Goal: Information Seeking & Learning: Learn about a topic

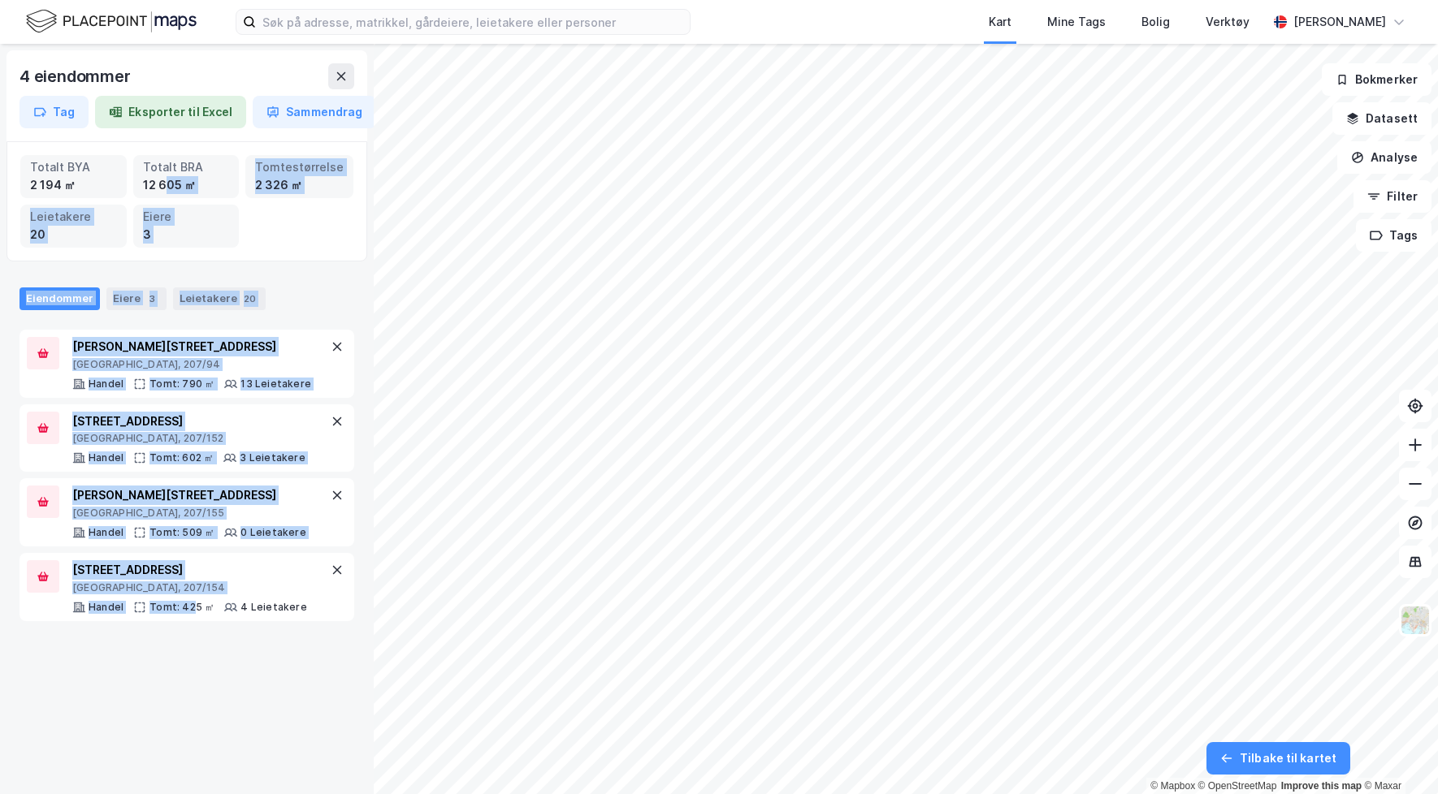
drag, startPoint x: 188, startPoint y: 602, endPoint x: 168, endPoint y: 193, distance: 409.9
click at [168, 193] on div "4 eiendommer Tag Eksporter til Excel Sammendrag Totalt BYA 2 194 ㎡ Totalt BRA 1…" at bounding box center [187, 419] width 374 height 751
click at [179, 262] on div "4 eiendommer Tag Eksporter til Excel Sammendrag Totalt BYA 2 194 ㎡ Totalt BRA 1…" at bounding box center [187, 419] width 374 height 751
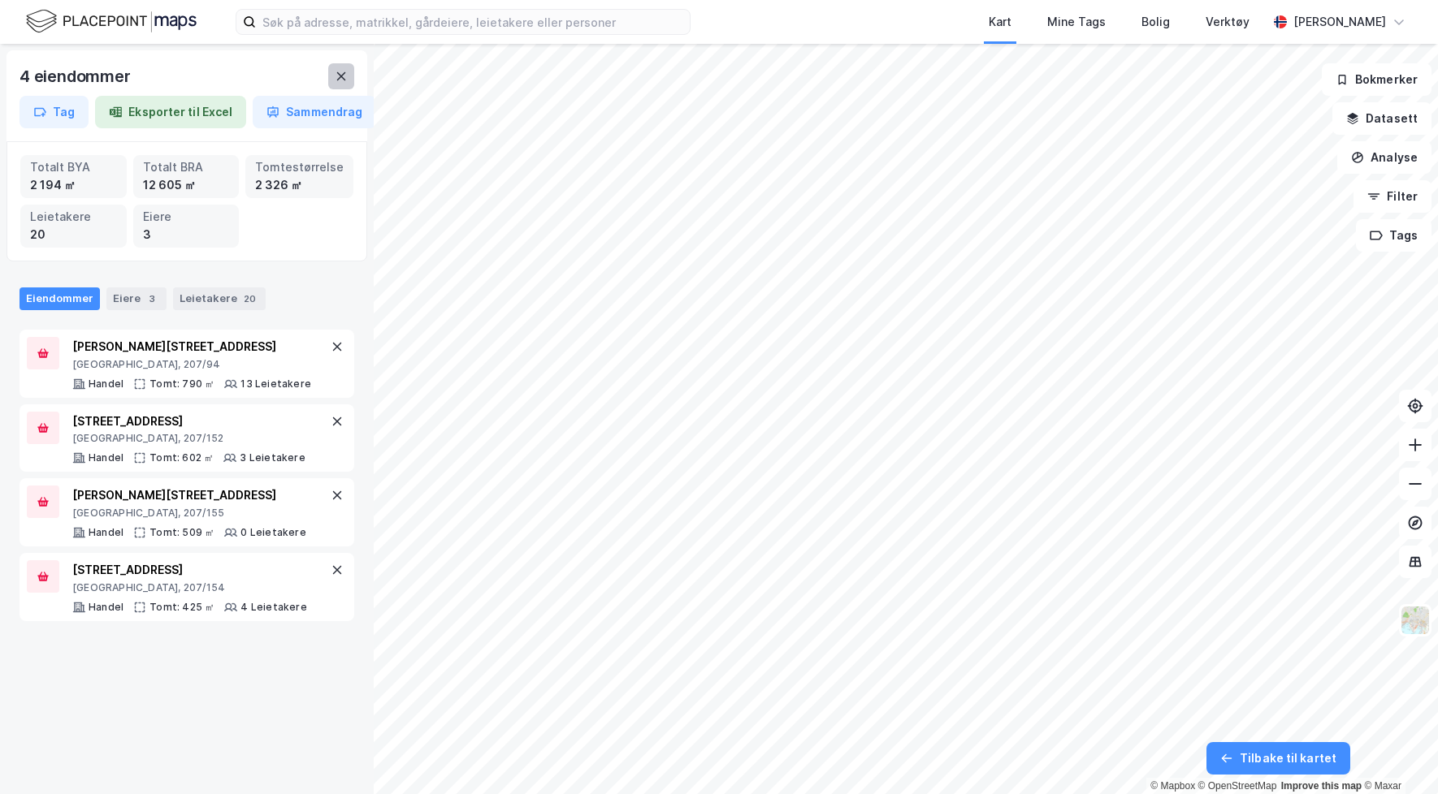
click at [342, 80] on icon at bounding box center [341, 76] width 13 height 13
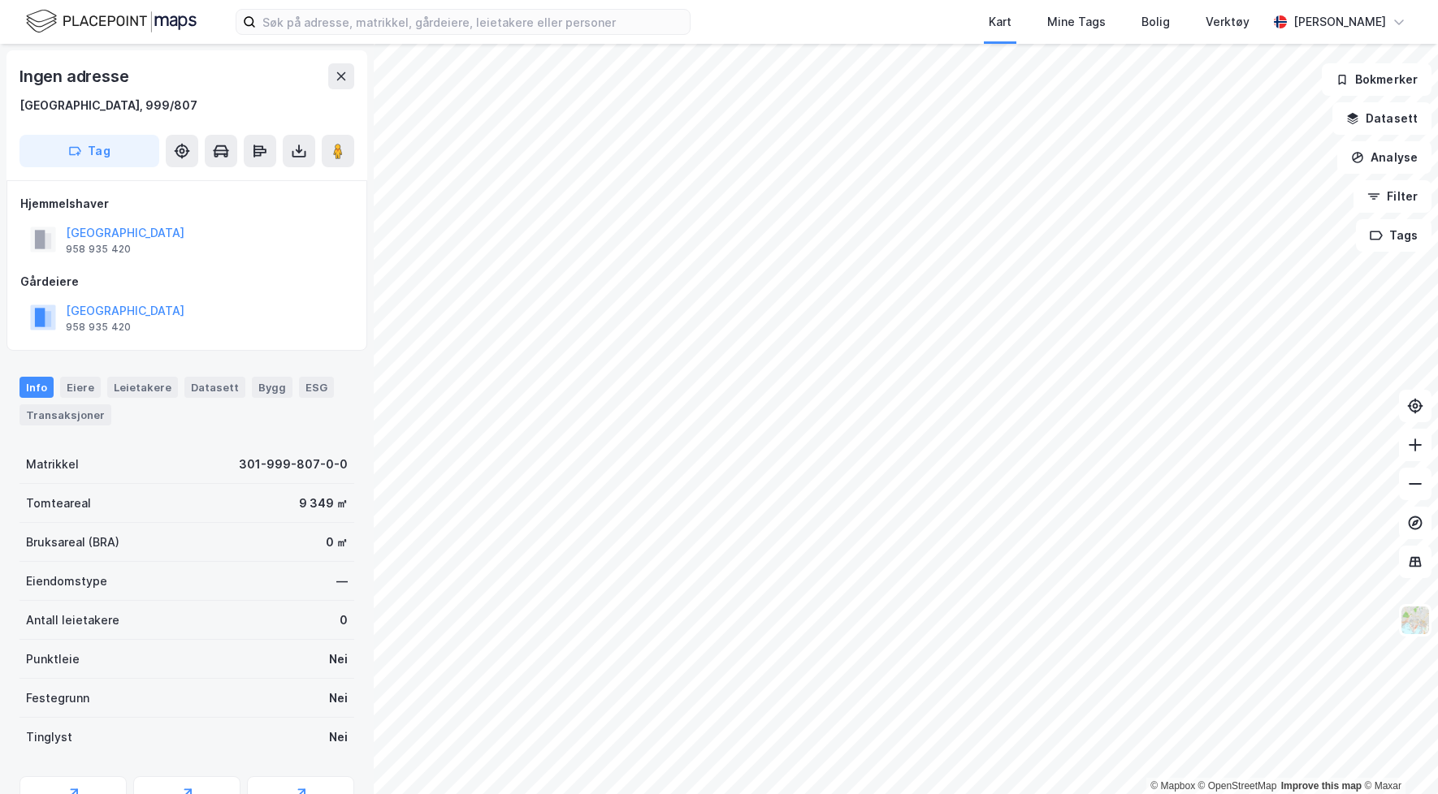
click at [34, 388] on div "Info" at bounding box center [36, 387] width 34 height 21
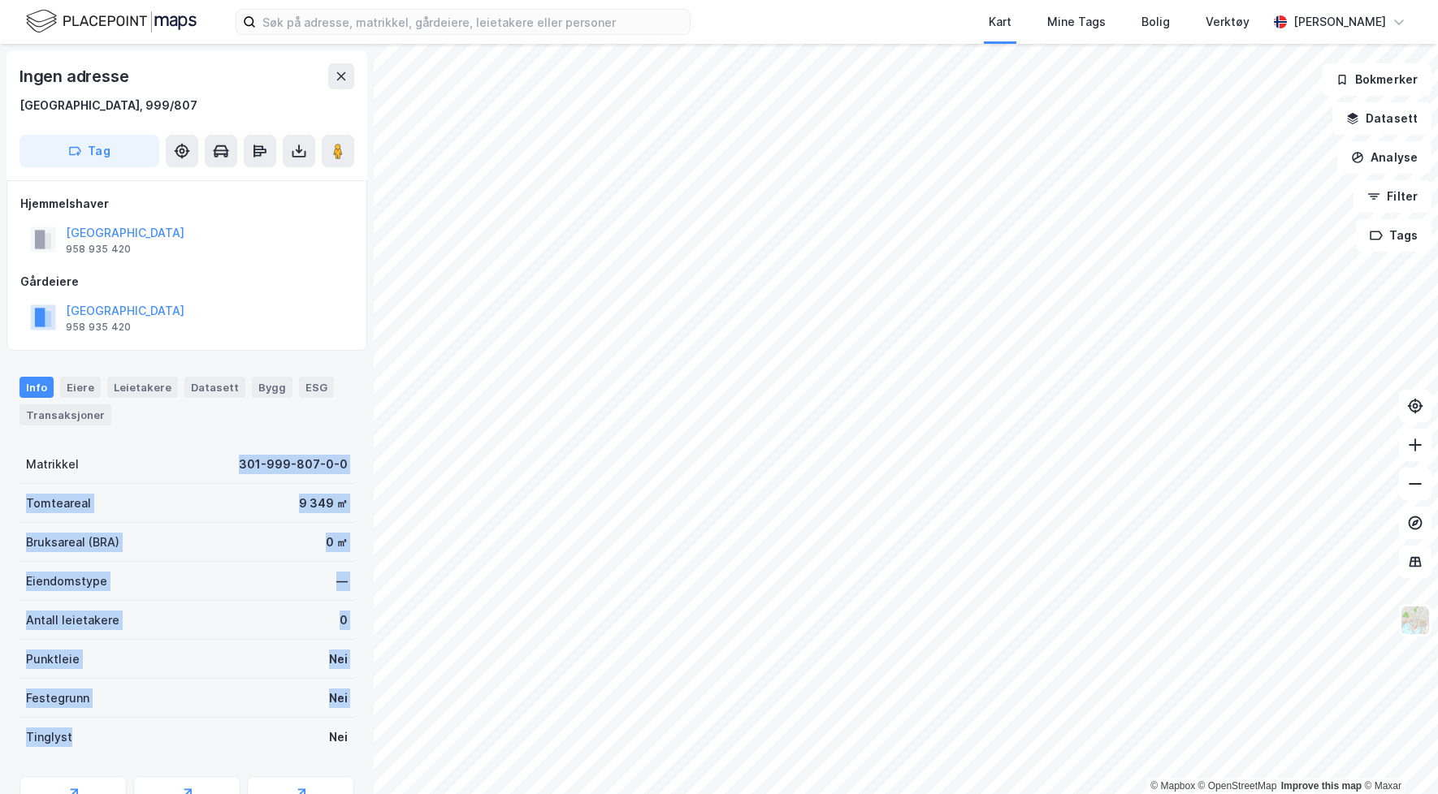
drag, startPoint x: 90, startPoint y: 459, endPoint x: 97, endPoint y: 760, distance: 300.6
click at [97, 760] on div "Matrikkel 301-999-807-0-0 Tomteareal 9 349 ㎡ Bruksareal (BRA) 0 ㎡ Eiendomstype …" at bounding box center [186, 696] width 335 height 502
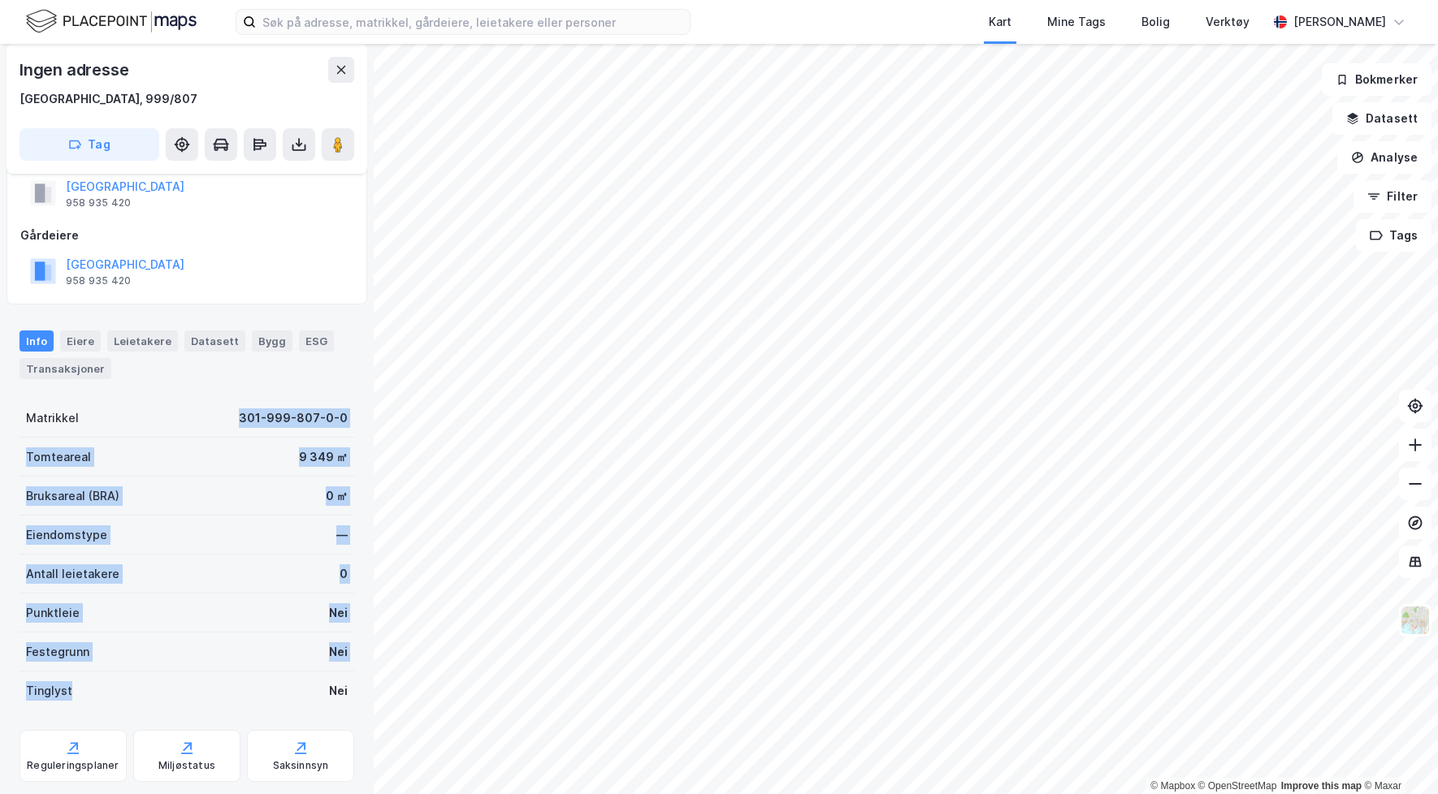
scroll to position [7, 0]
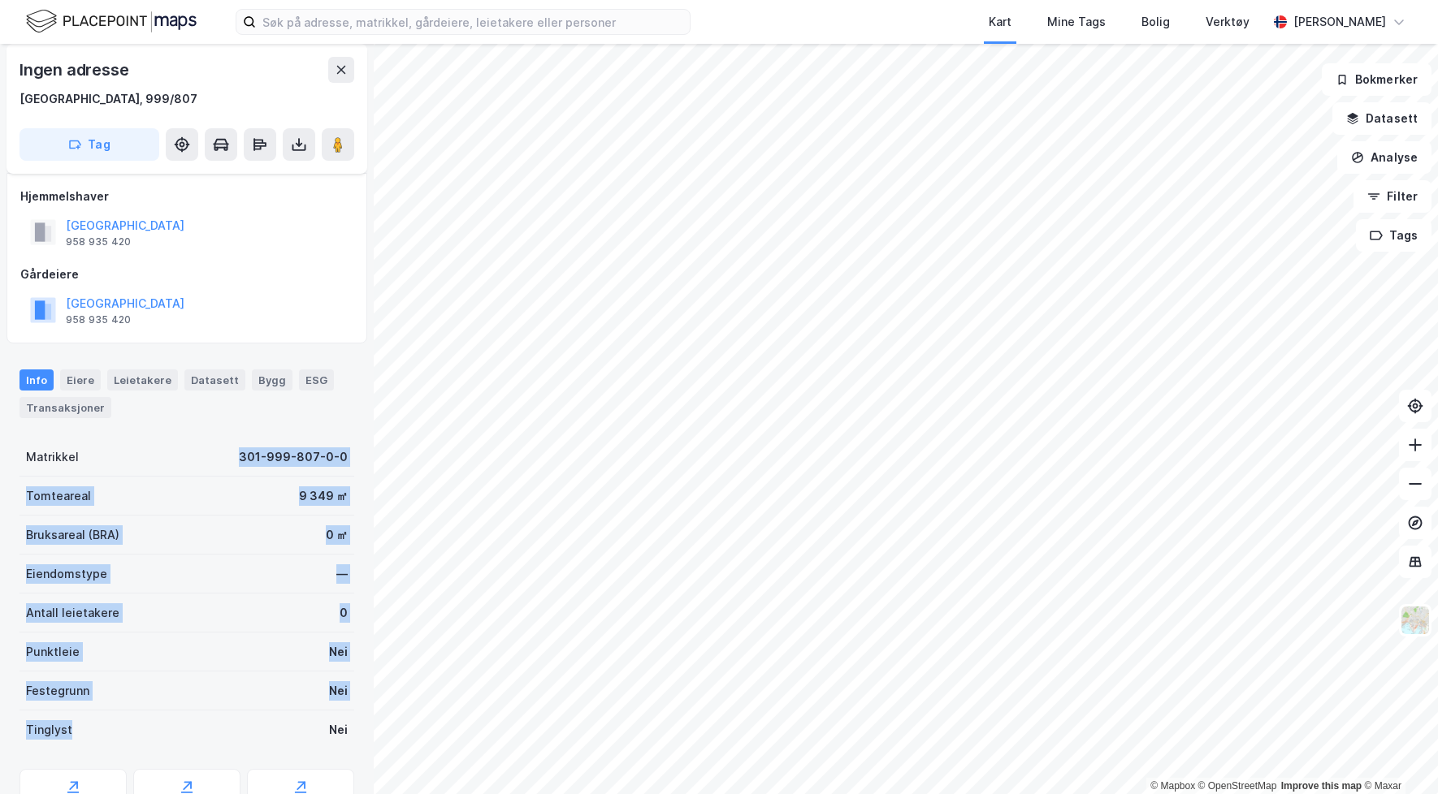
click at [132, 602] on div "Antall leietakere 0" at bounding box center [186, 613] width 335 height 39
drag, startPoint x: 70, startPoint y: 500, endPoint x: 97, endPoint y: 707, distance: 208.2
click at [97, 706] on div "Matrikkel 301-999-807-0-0 Tomteareal 9 349 ㎡ Bruksareal (BRA) 0 ㎡ Eiendomstype …" at bounding box center [186, 594] width 335 height 312
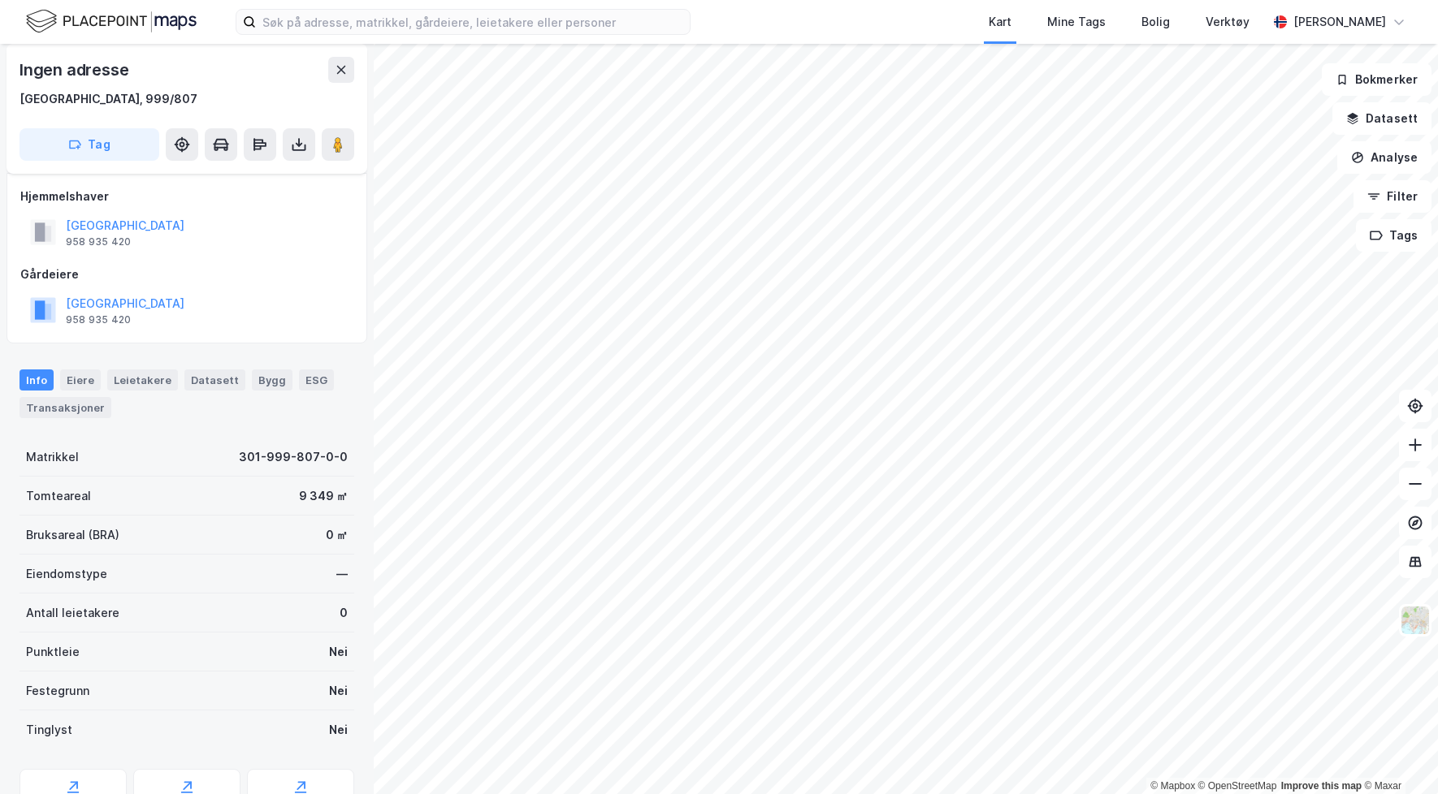
click at [97, 731] on div "Tinglyst Nei" at bounding box center [186, 730] width 335 height 39
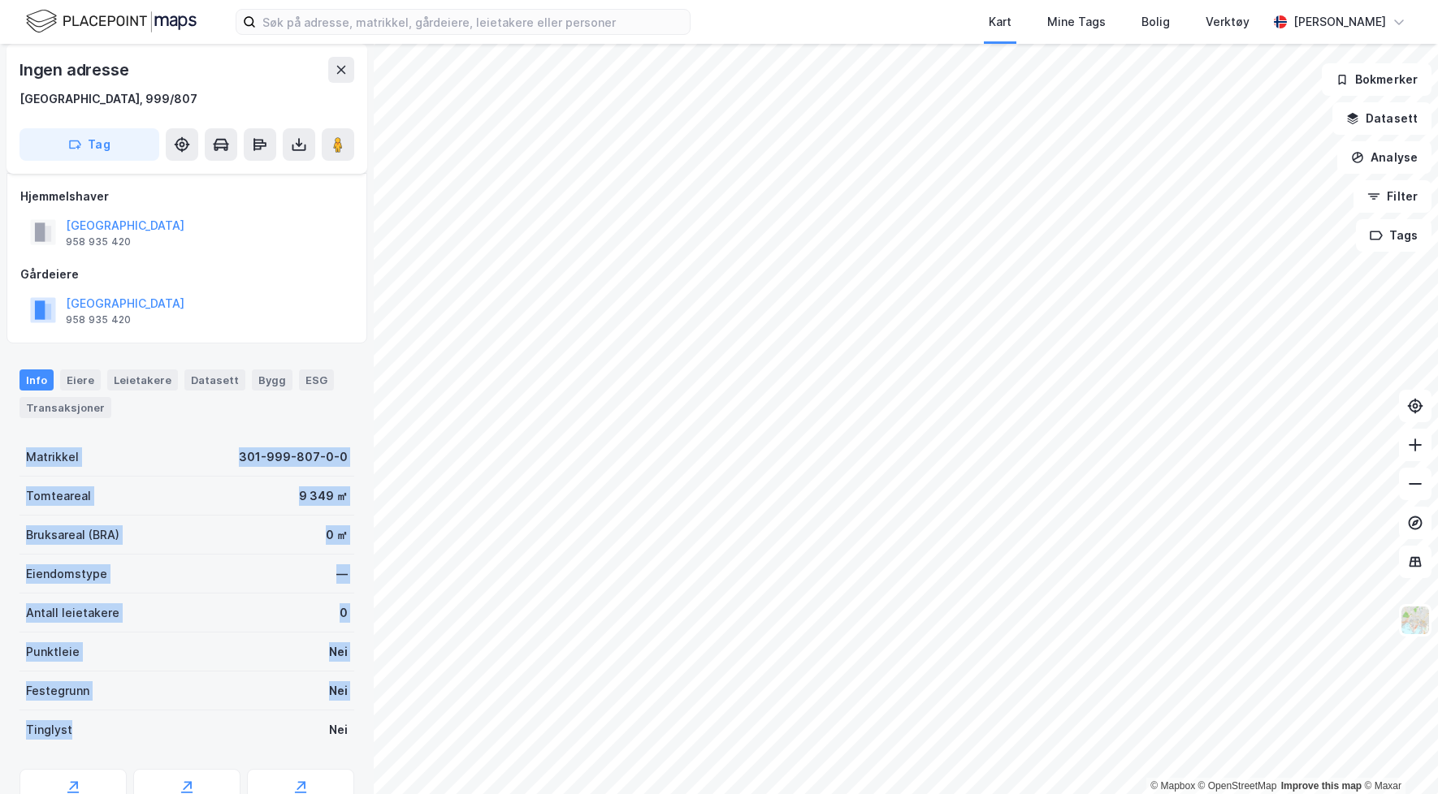
drag, startPoint x: 102, startPoint y: 737, endPoint x: 27, endPoint y: 457, distance: 290.2
click at [27, 457] on div "Matrikkel 301-999-807-0-0 Tomteareal 9 349 ㎡ Bruksareal (BRA) 0 ㎡ Eiendomstype …" at bounding box center [186, 594] width 335 height 312
click at [192, 539] on div "Bruksareal (BRA) 0 ㎡" at bounding box center [186, 535] width 335 height 39
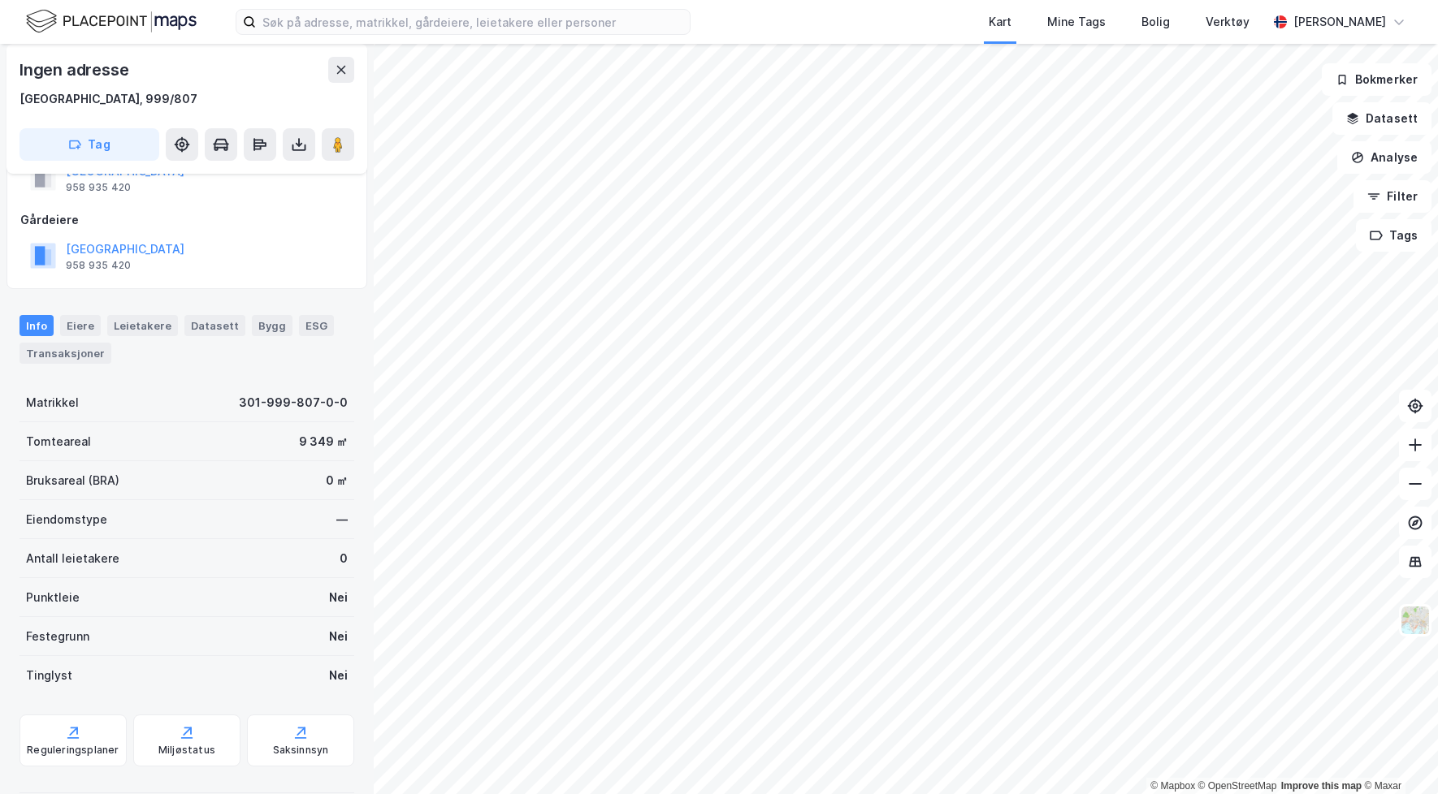
scroll to position [74, 0]
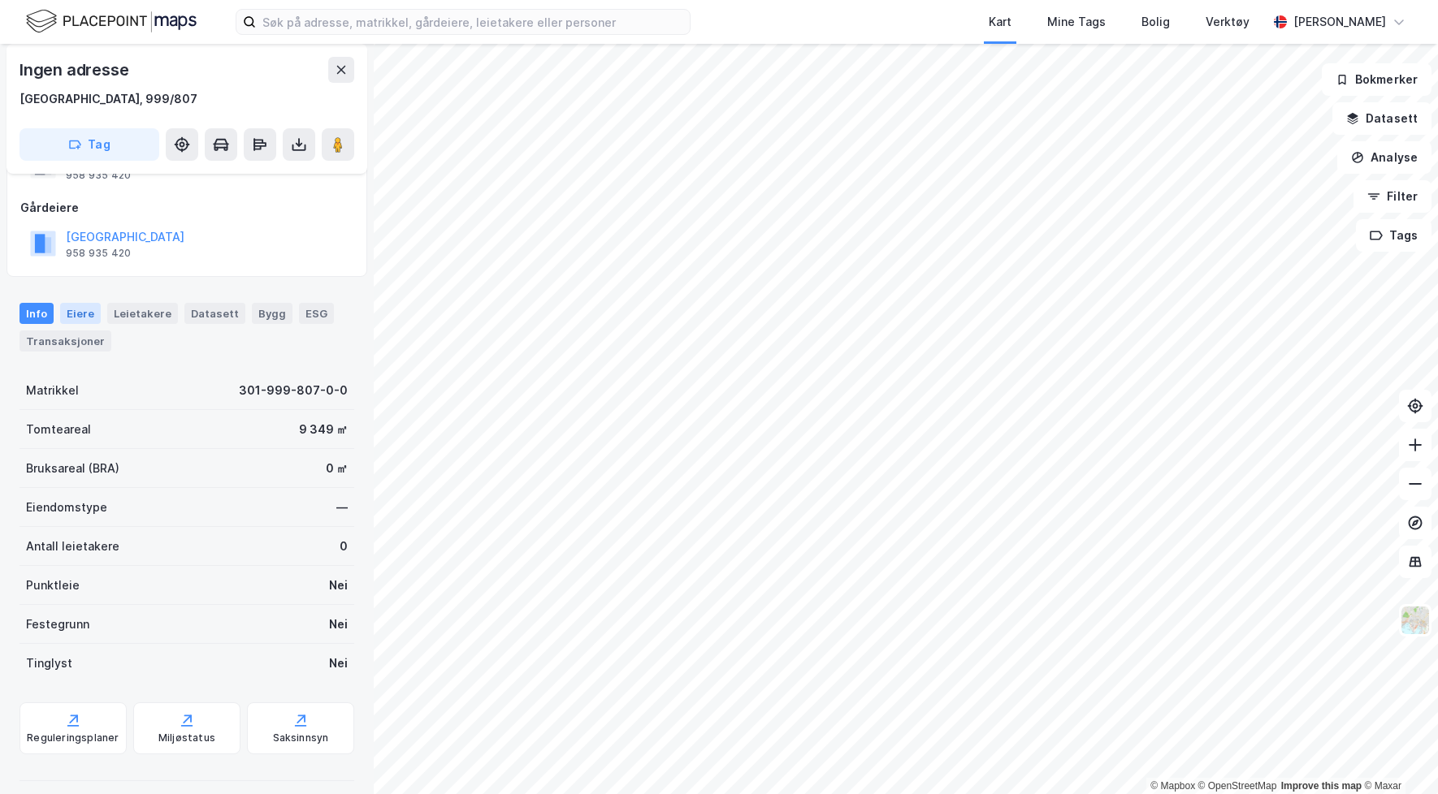
click at [81, 318] on div "Eiere" at bounding box center [80, 313] width 41 height 21
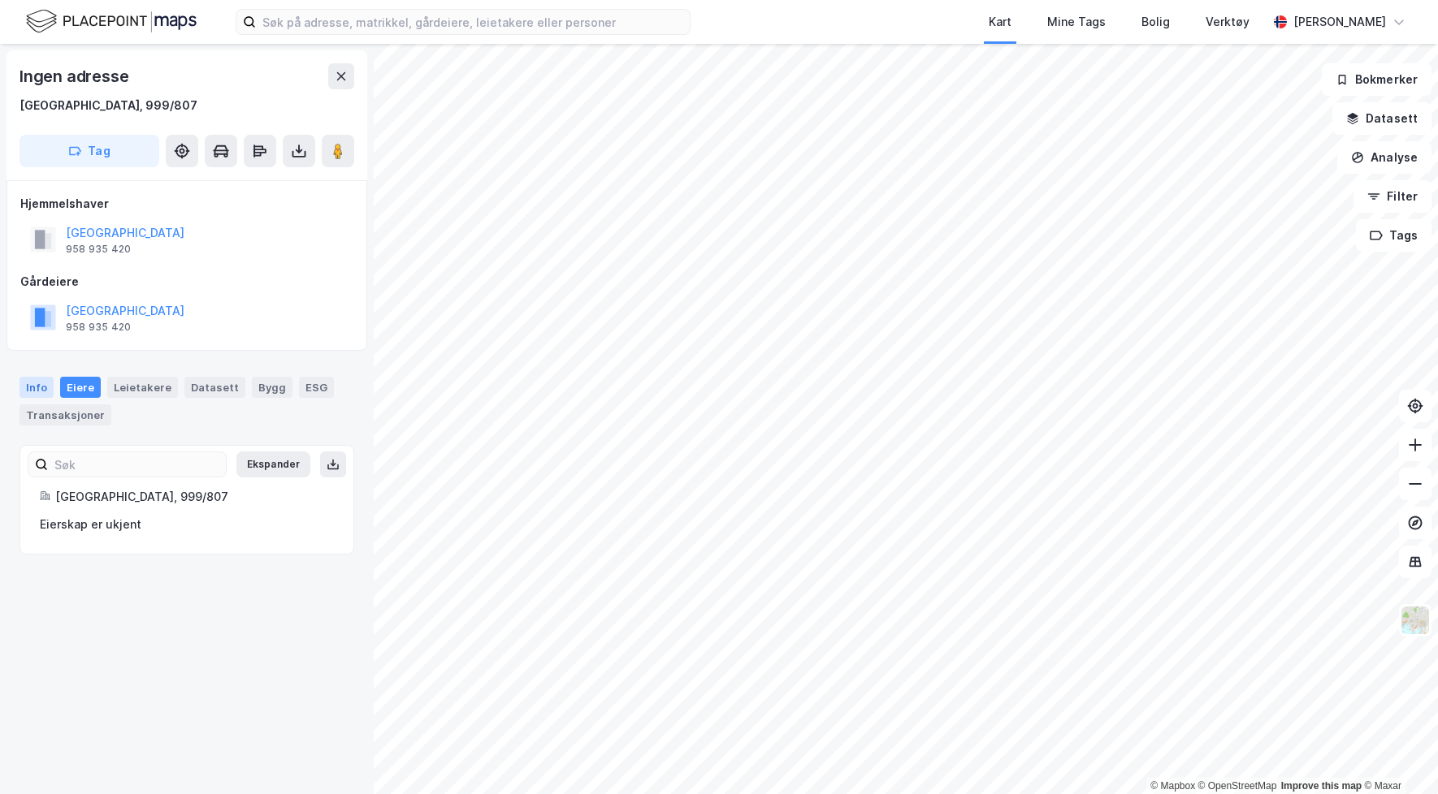
click at [23, 381] on div "Info" at bounding box center [36, 387] width 34 height 21
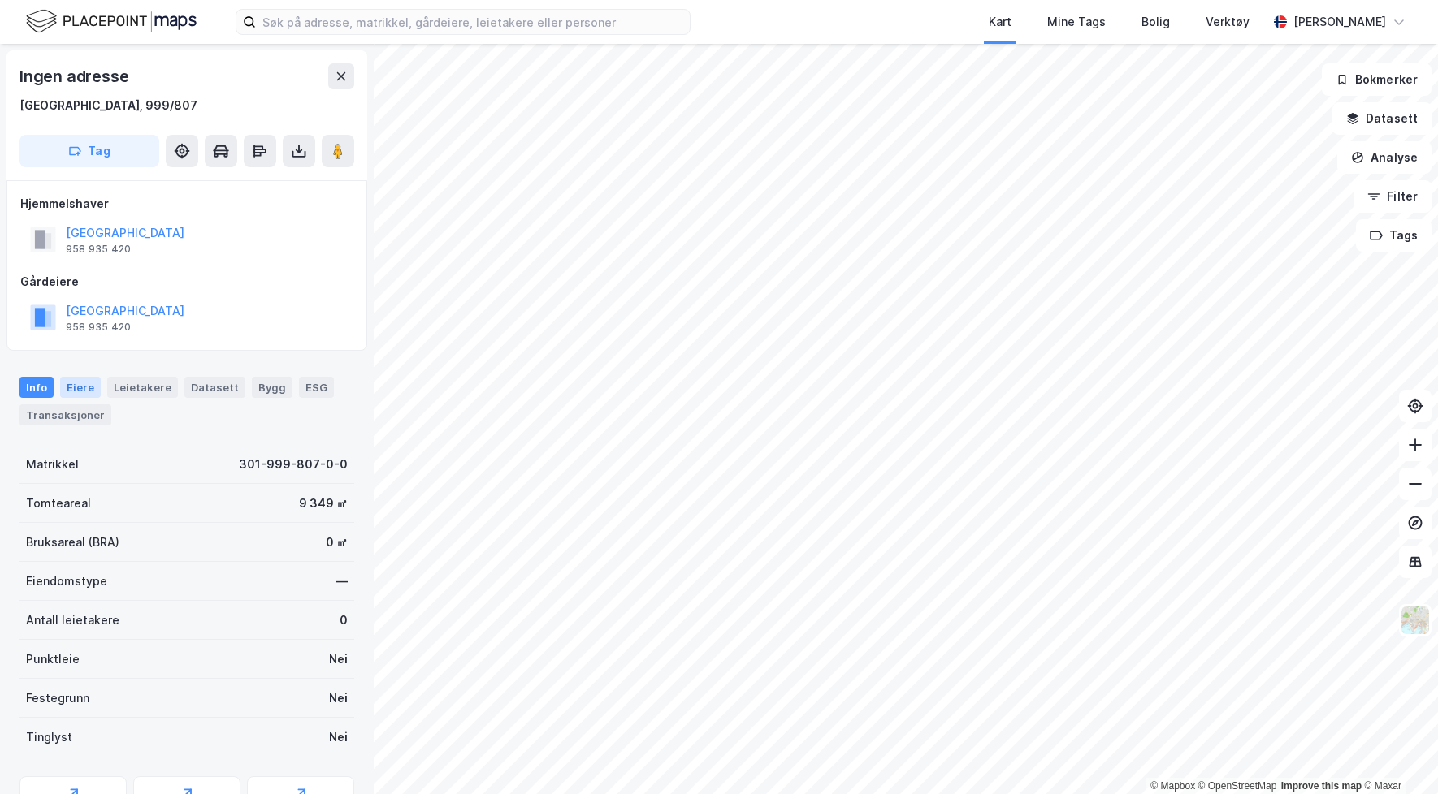
click at [75, 394] on div "Eiere" at bounding box center [80, 387] width 41 height 21
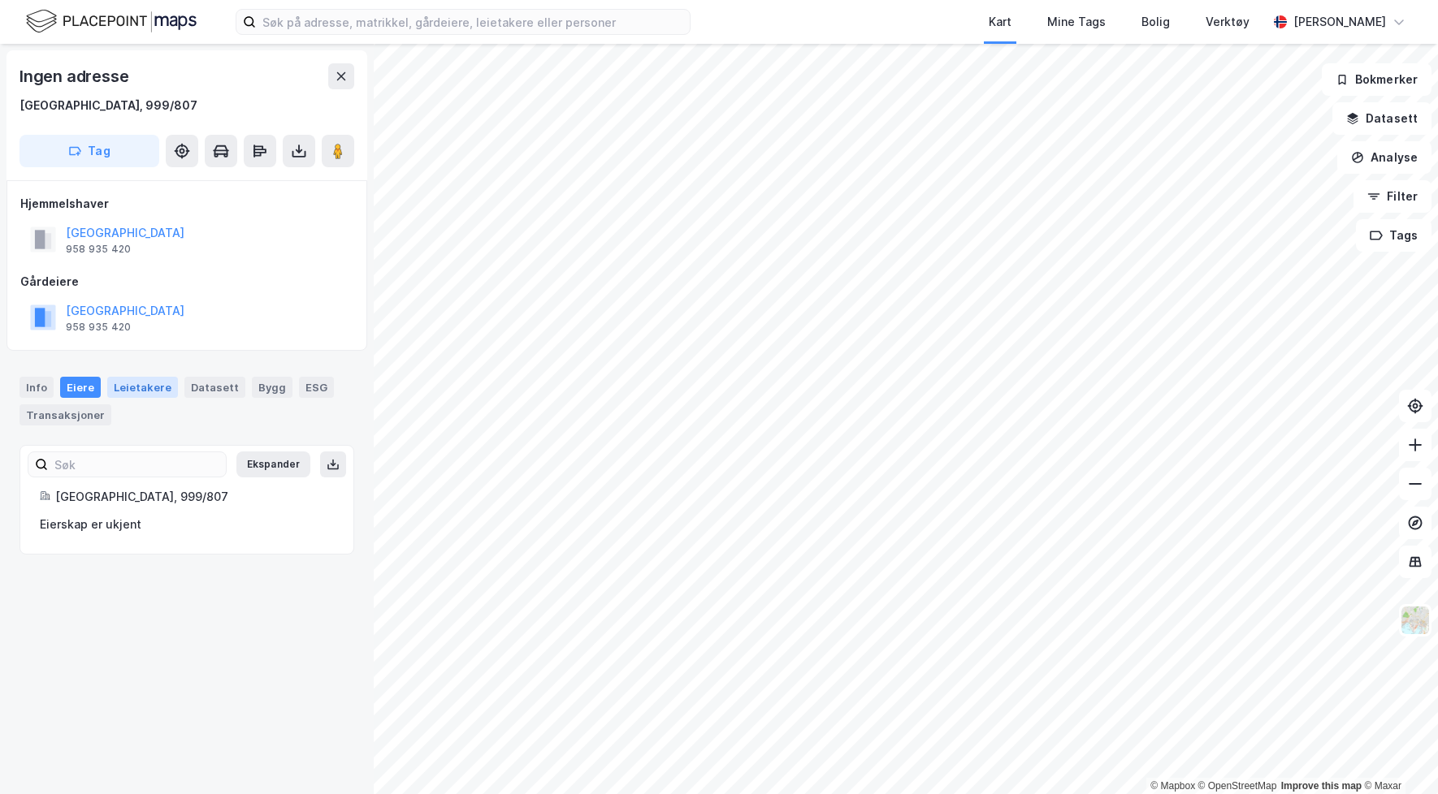
click at [131, 383] on div "Leietakere" at bounding box center [142, 387] width 71 height 21
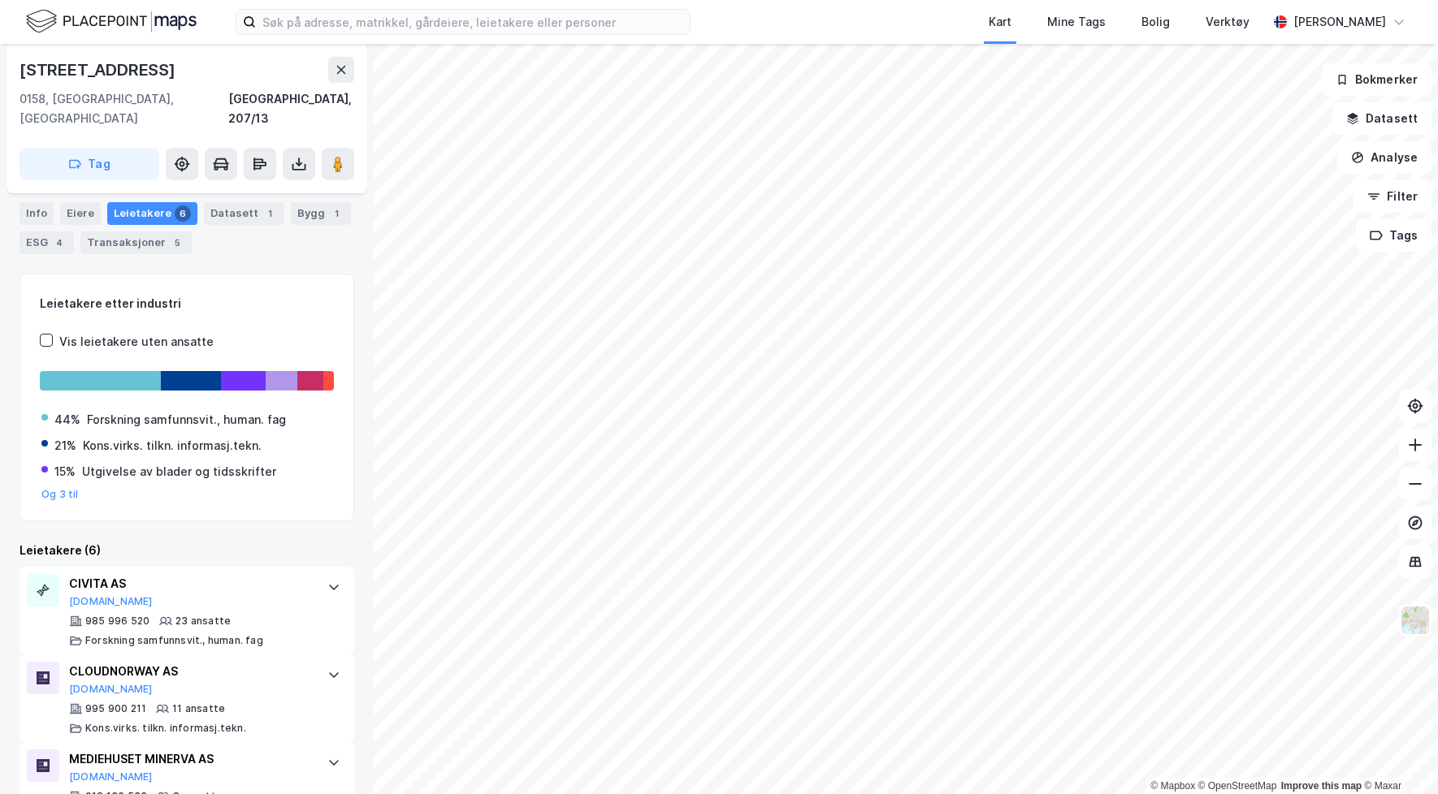
scroll to position [237, 0]
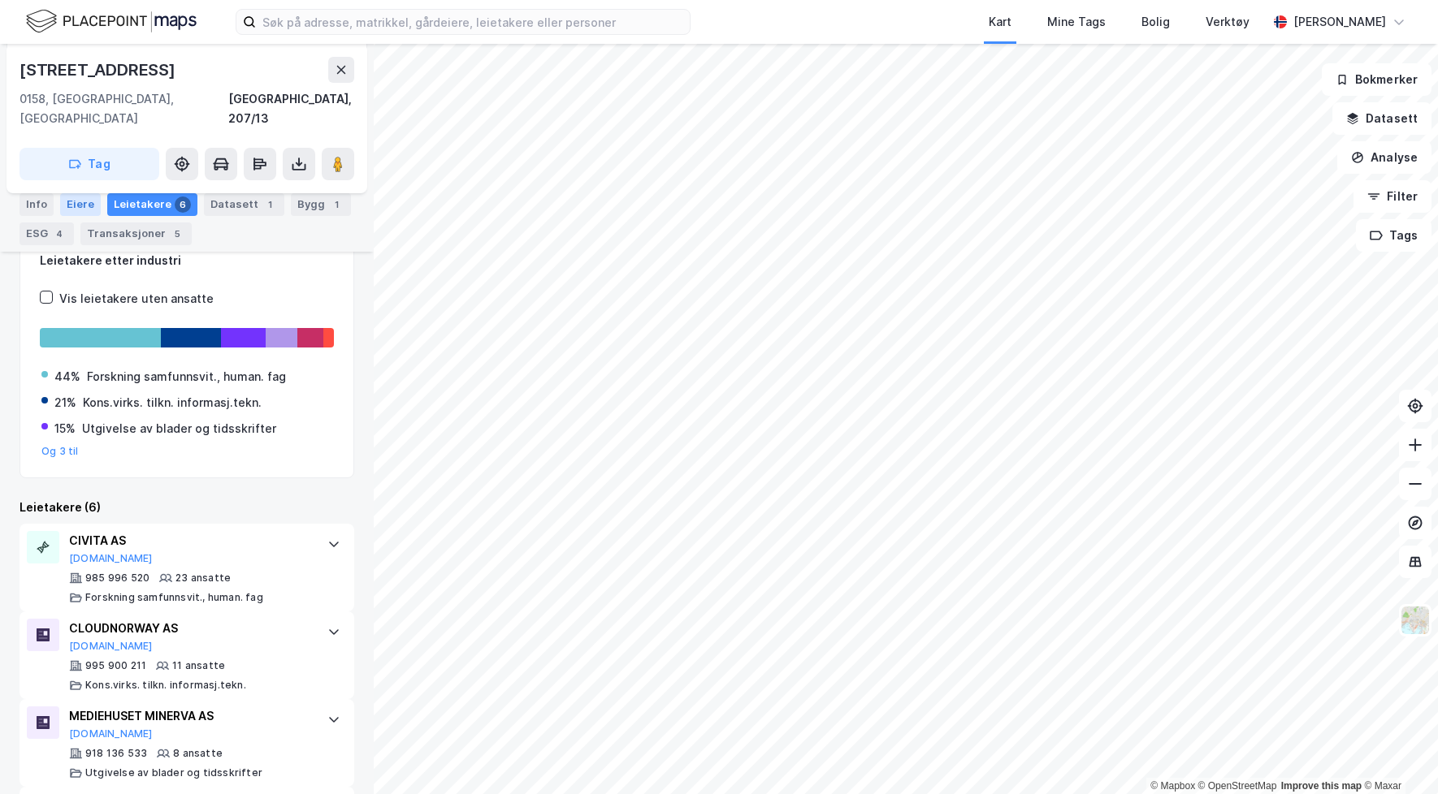
click at [77, 209] on div "Eiere" at bounding box center [80, 204] width 41 height 23
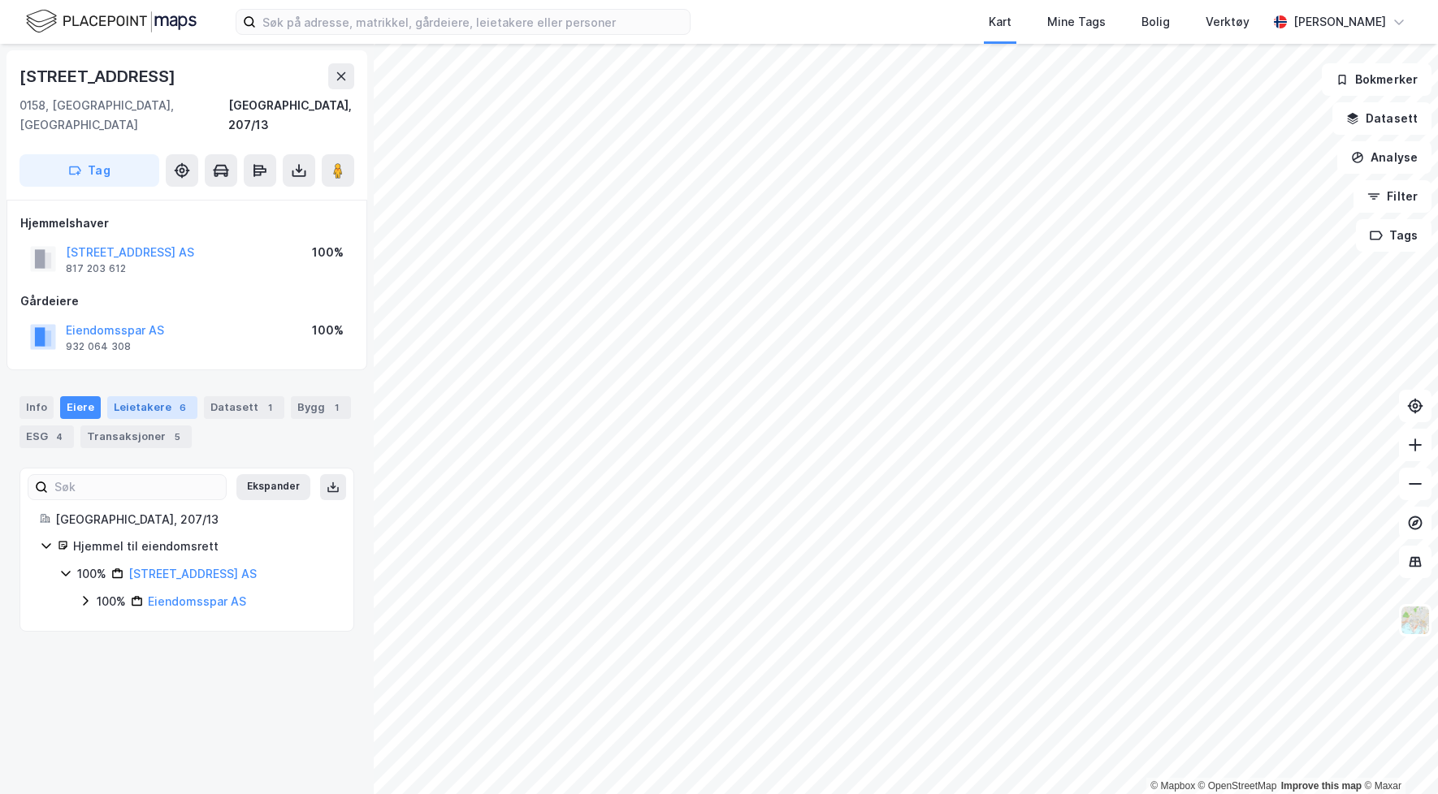
click at [128, 396] on div "Leietakere 6" at bounding box center [152, 407] width 90 height 23
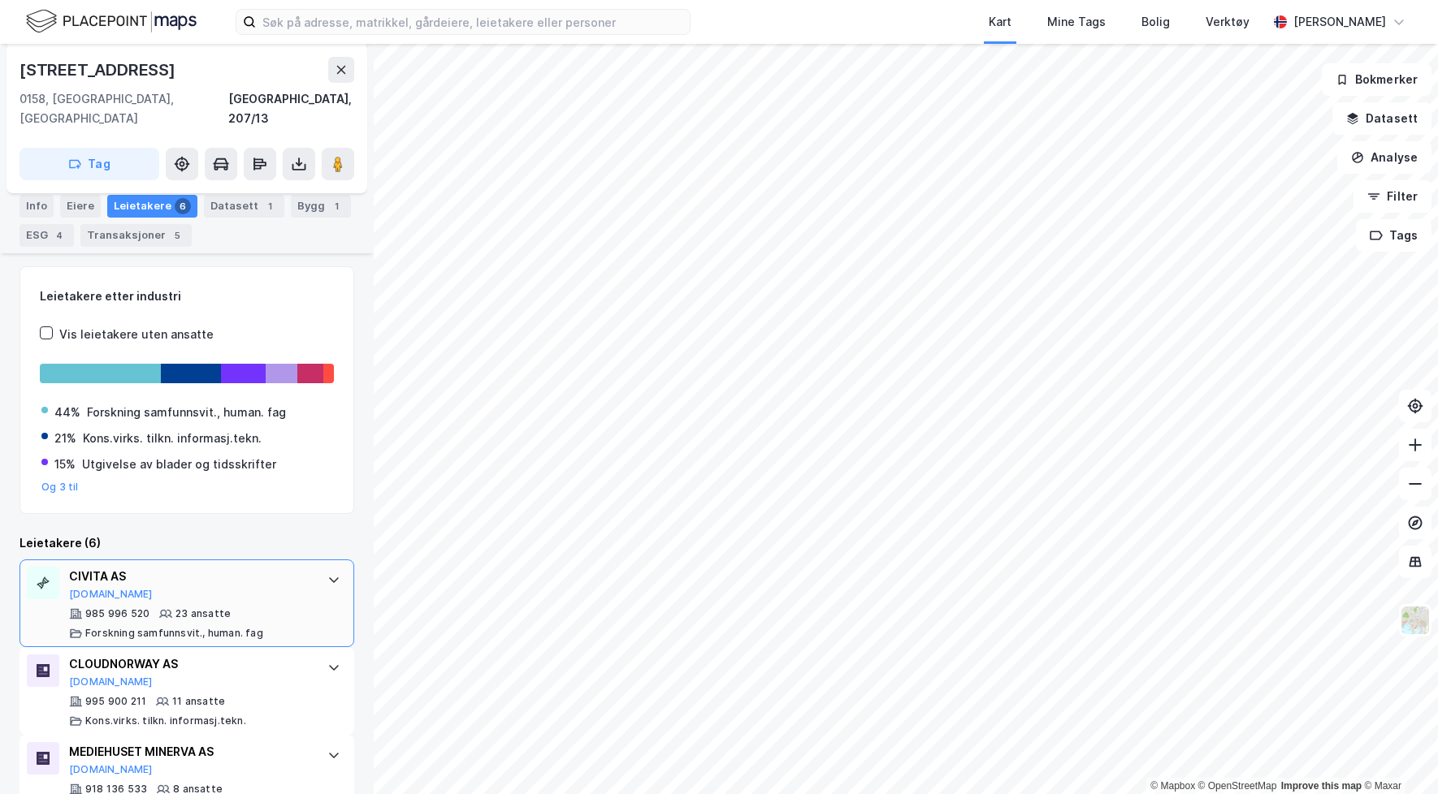
scroll to position [81, 0]
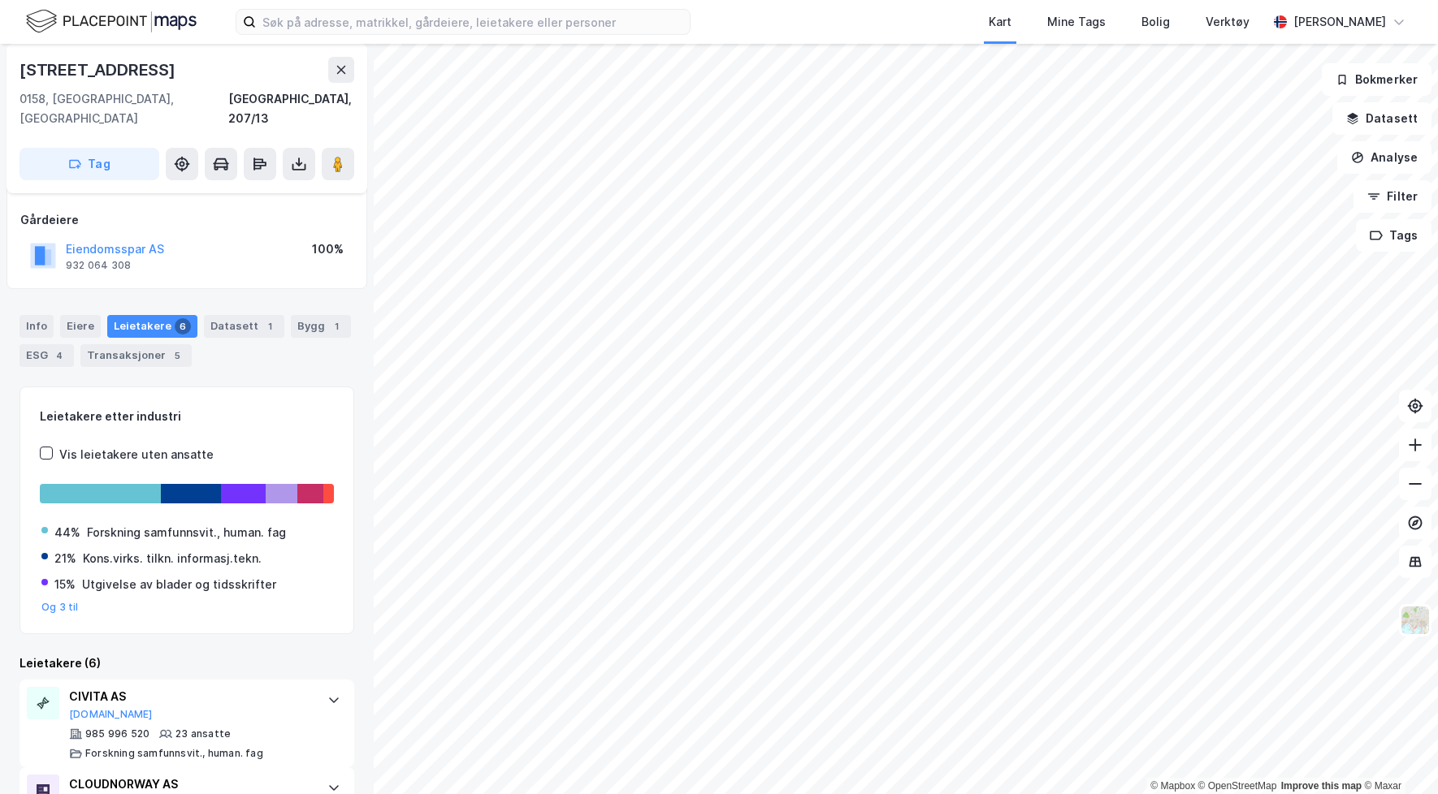
click at [213, 330] on div "Info [PERSON_NAME] 6 Datasett 1 Bygg 1 ESG 4 Transaksjoner 5" at bounding box center [186, 341] width 335 height 52
click at [213, 315] on div "Datasett 1" at bounding box center [244, 326] width 80 height 23
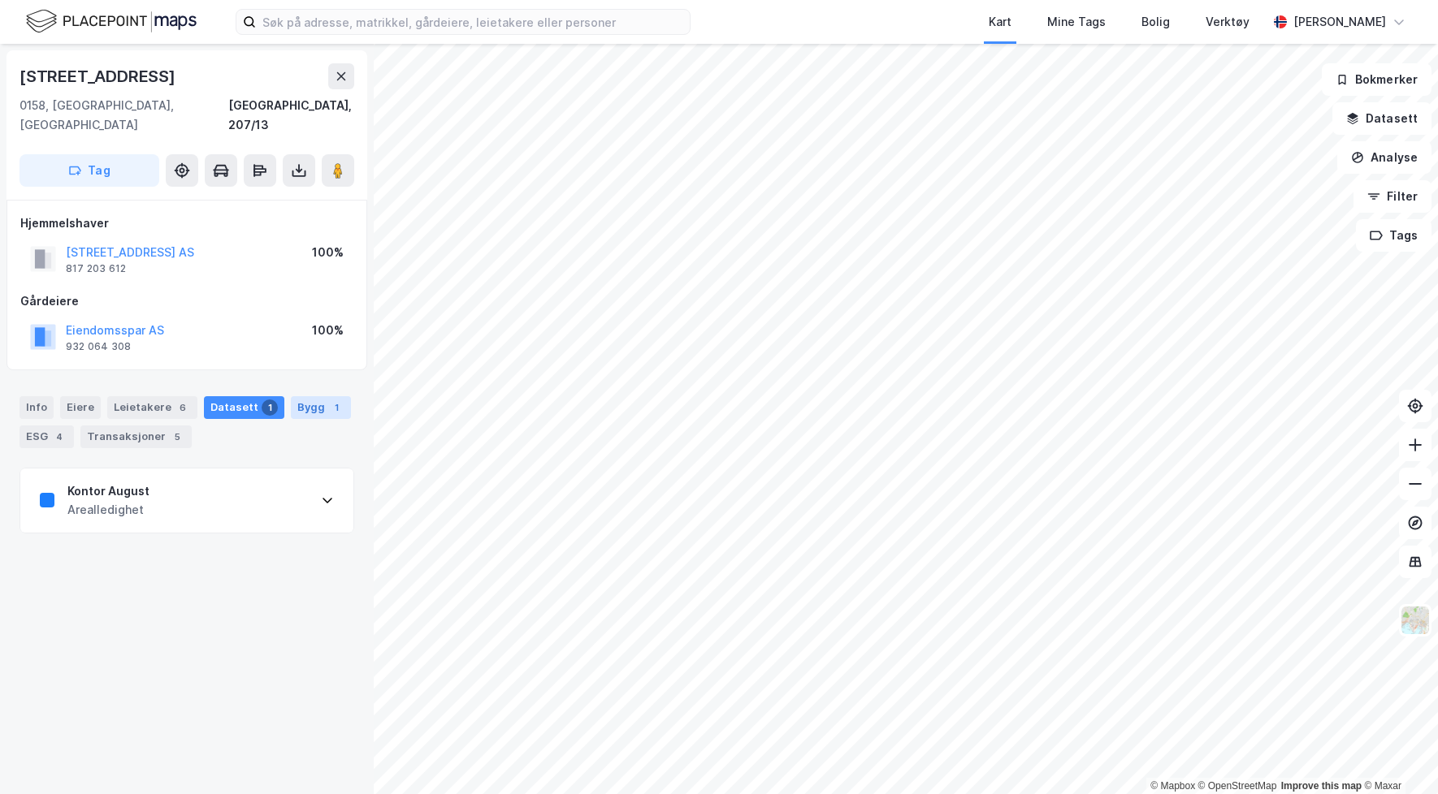
click at [299, 396] on div "Bygg 1" at bounding box center [321, 407] width 60 height 23
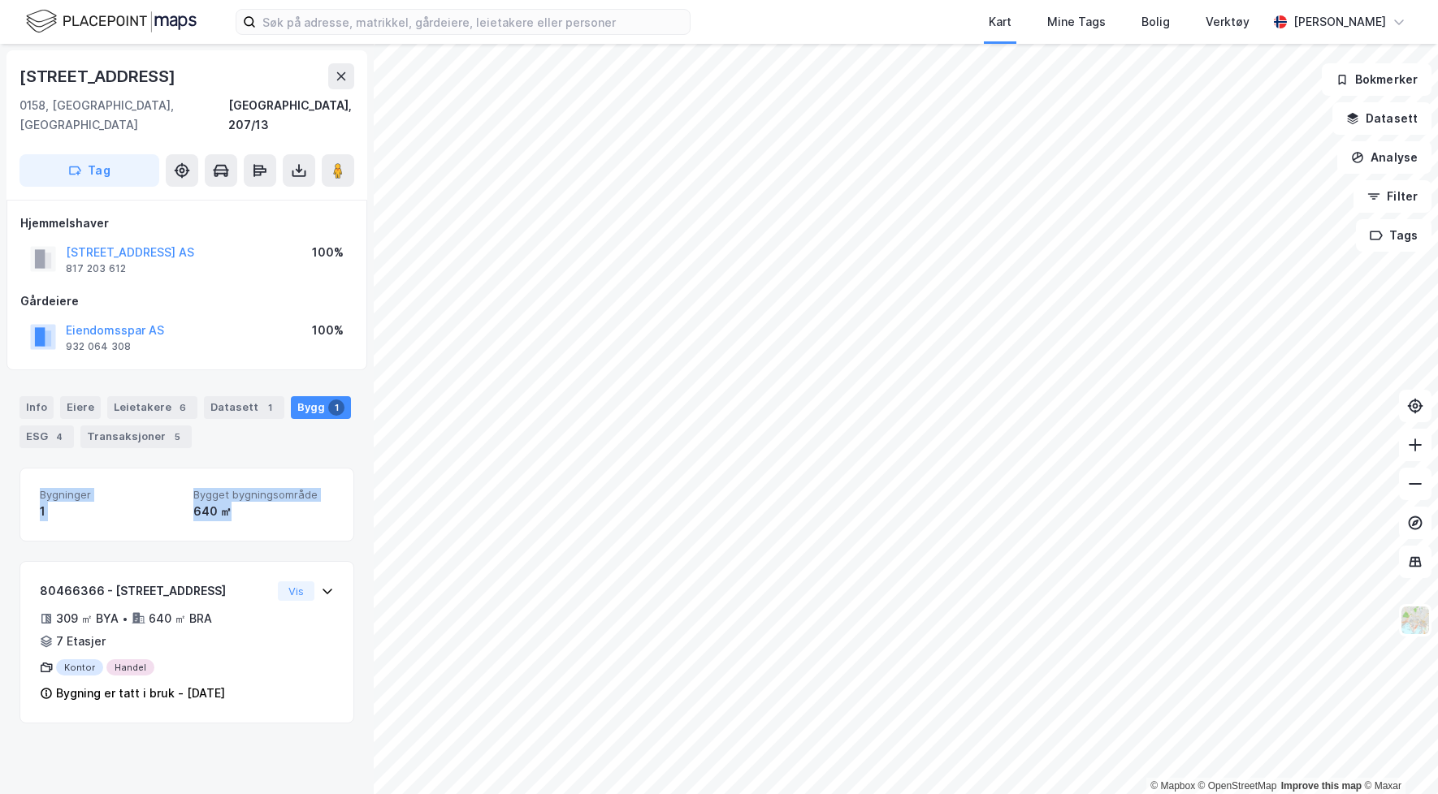
drag, startPoint x: 37, startPoint y: 477, endPoint x: 276, endPoint y: 503, distance: 240.2
click at [276, 502] on div "Bygninger 1 Bygget bygningsområde 640 ㎡" at bounding box center [186, 505] width 335 height 74
click at [276, 503] on div "Bygninger 1 Bygget bygningsområde 640 ㎡" at bounding box center [186, 505] width 335 height 74
drag, startPoint x: 276, startPoint y: 503, endPoint x: 94, endPoint y: 470, distance: 184.8
click at [95, 470] on div "Bygninger 1 Bygget bygningsområde 640 ㎡" at bounding box center [186, 505] width 335 height 74
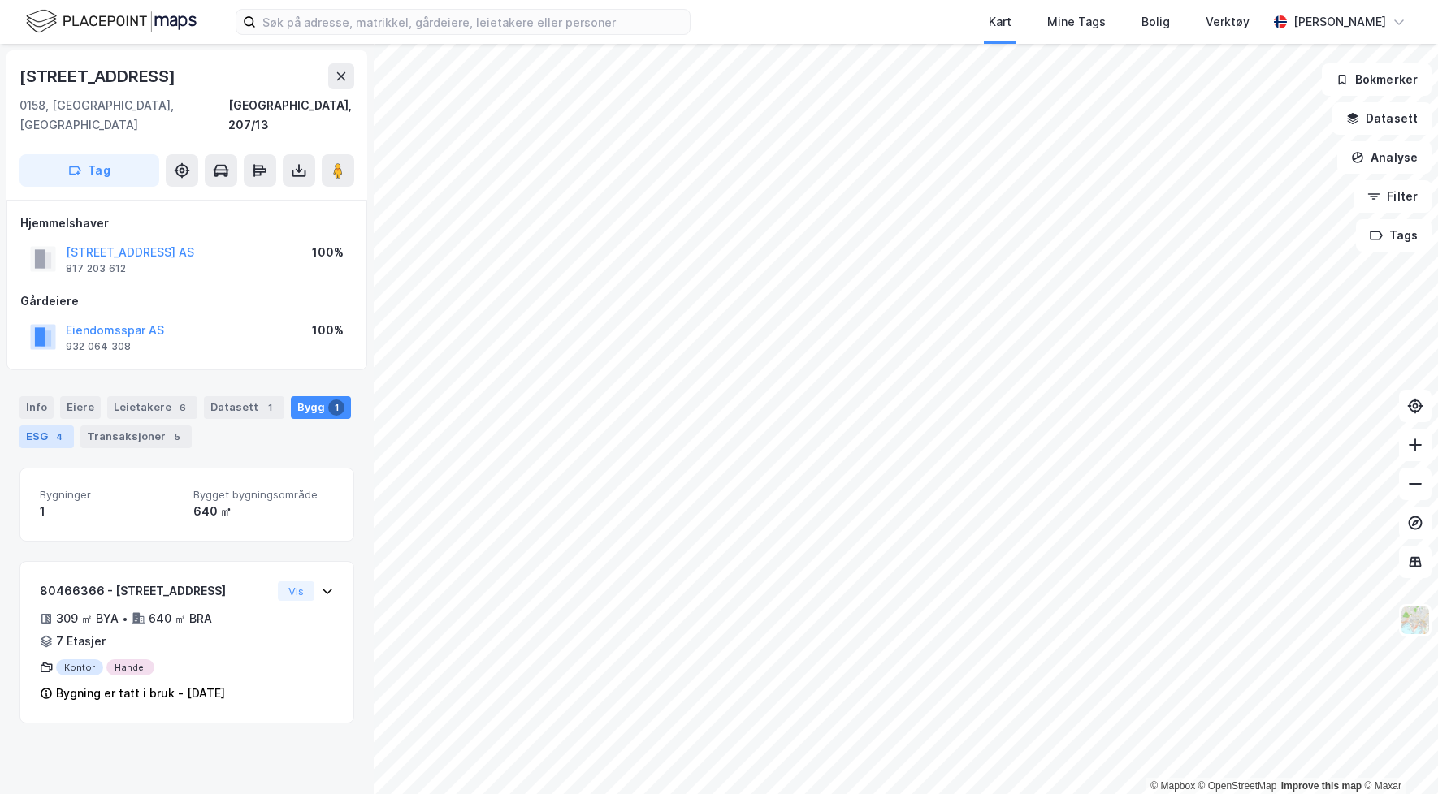
click at [32, 426] on div "ESG 4" at bounding box center [46, 437] width 54 height 23
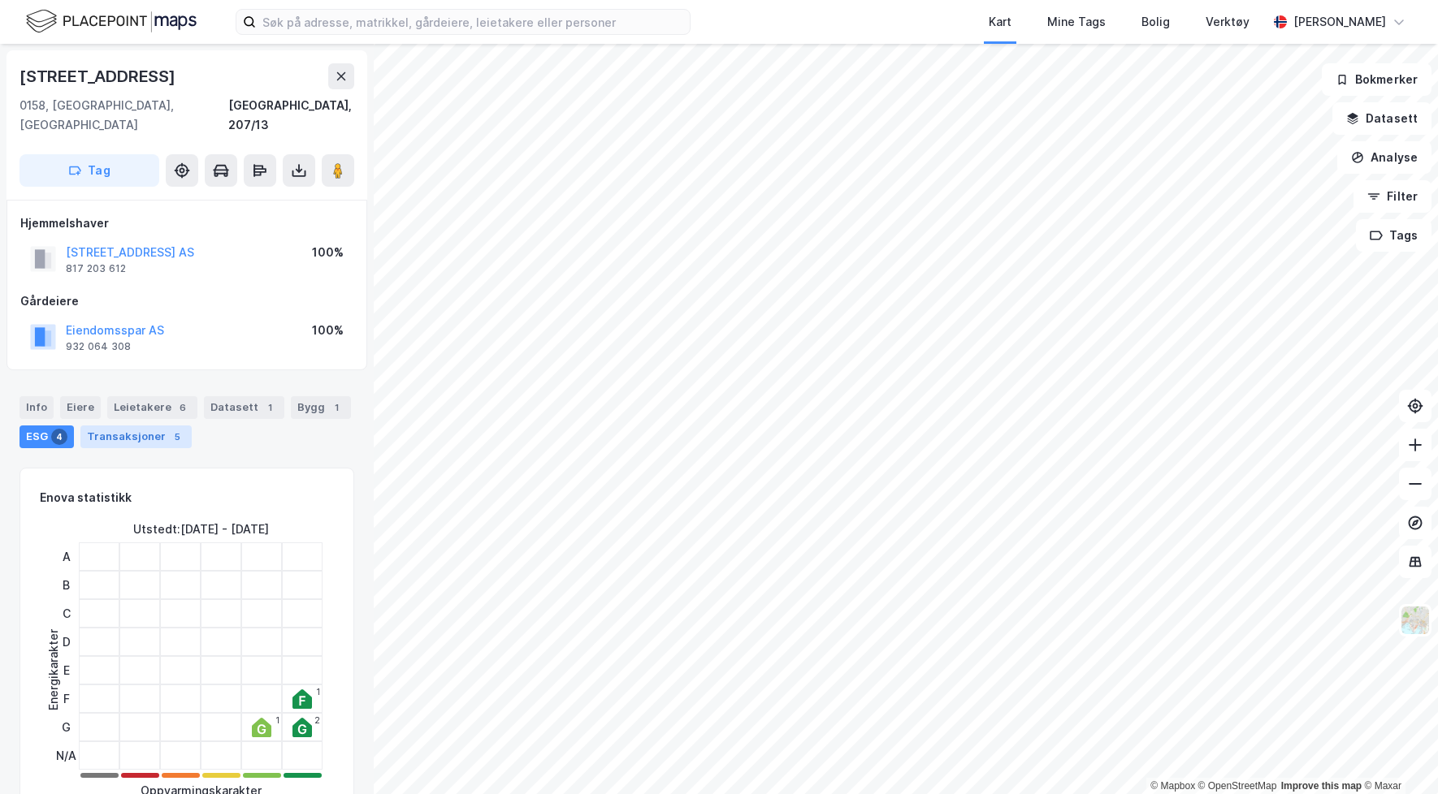
click at [120, 426] on div "Transaksjoner 5" at bounding box center [135, 437] width 111 height 23
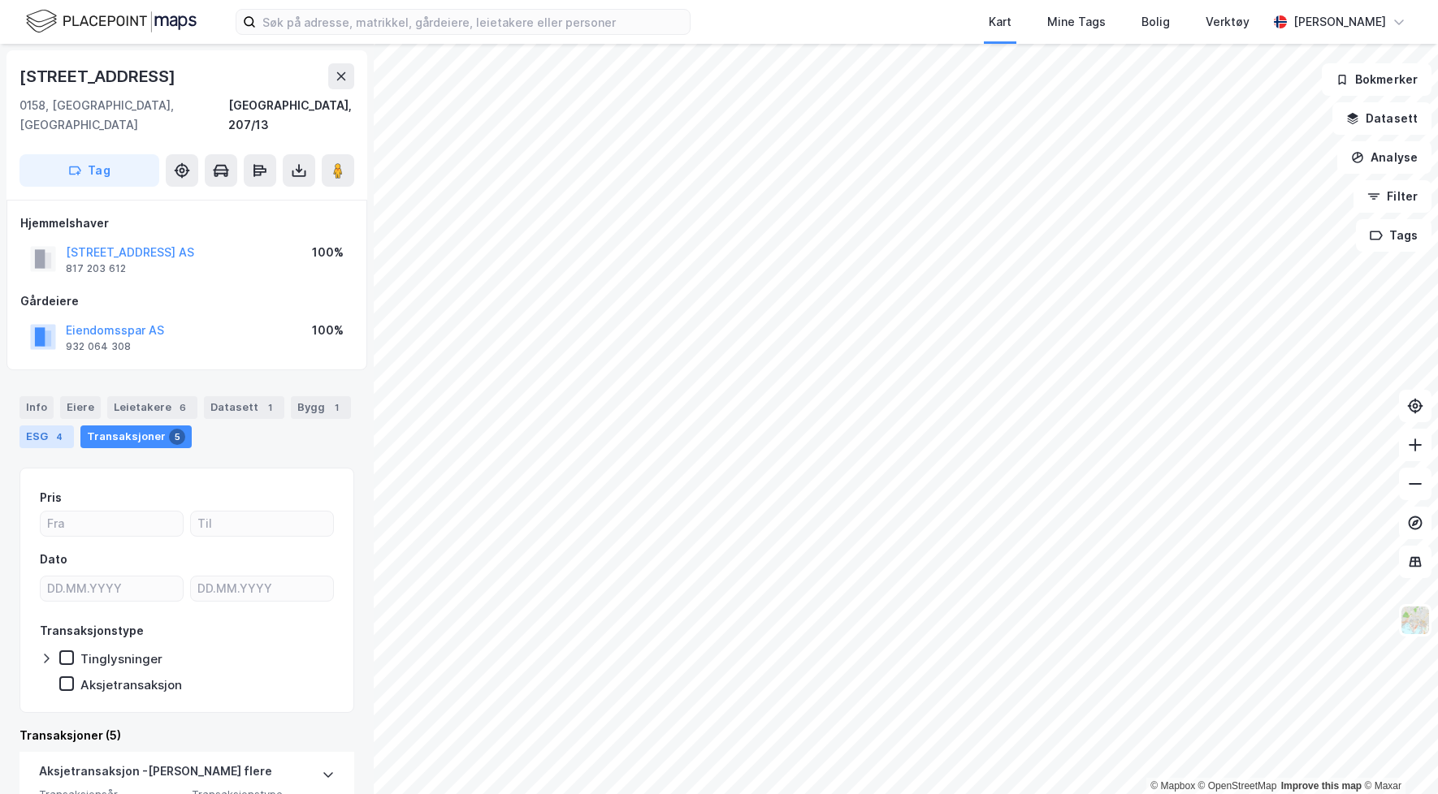
click at [71, 426] on div "ESG 4" at bounding box center [46, 437] width 54 height 23
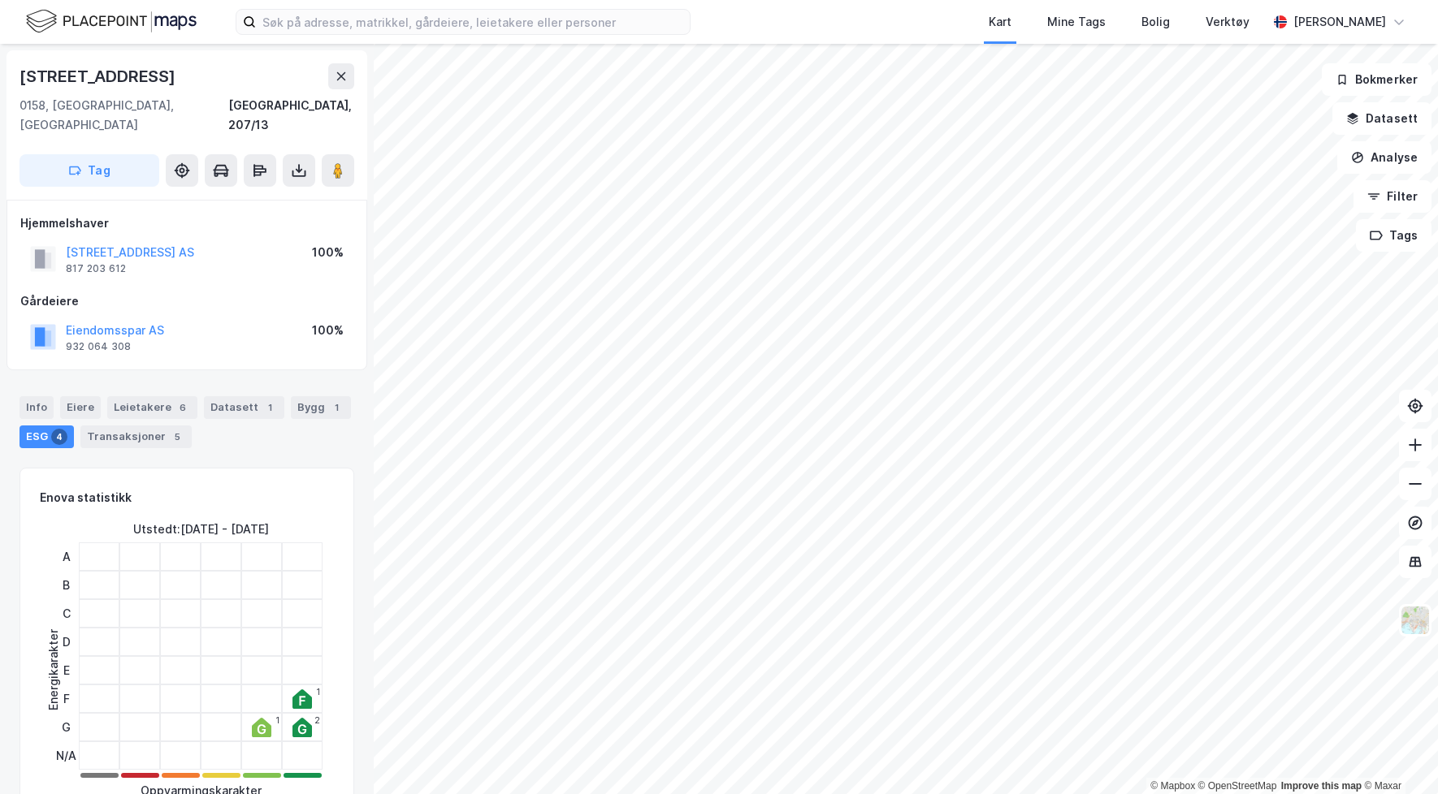
click at [275, 398] on div "Info [PERSON_NAME] 6 Datasett 1 Bygg 1 ESG 4 Transaksjoner 5" at bounding box center [186, 422] width 335 height 52
click at [249, 396] on div "Datasett 1" at bounding box center [244, 407] width 80 height 23
